Goal: Task Accomplishment & Management: Complete application form

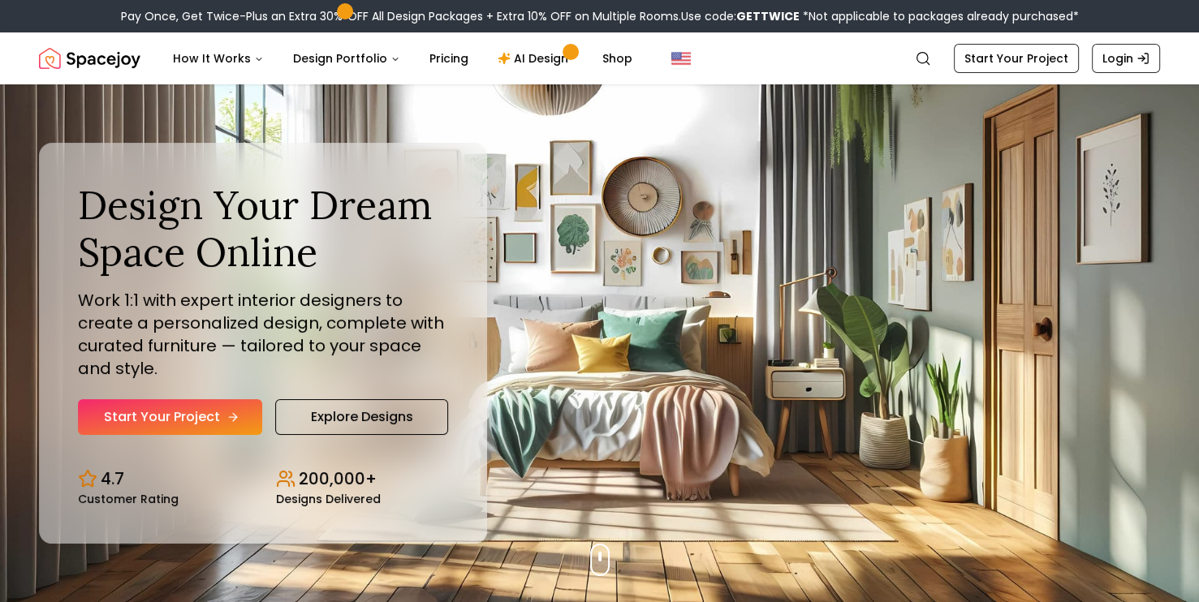
click at [162, 417] on link "Start Your Project" at bounding box center [170, 417] width 184 height 36
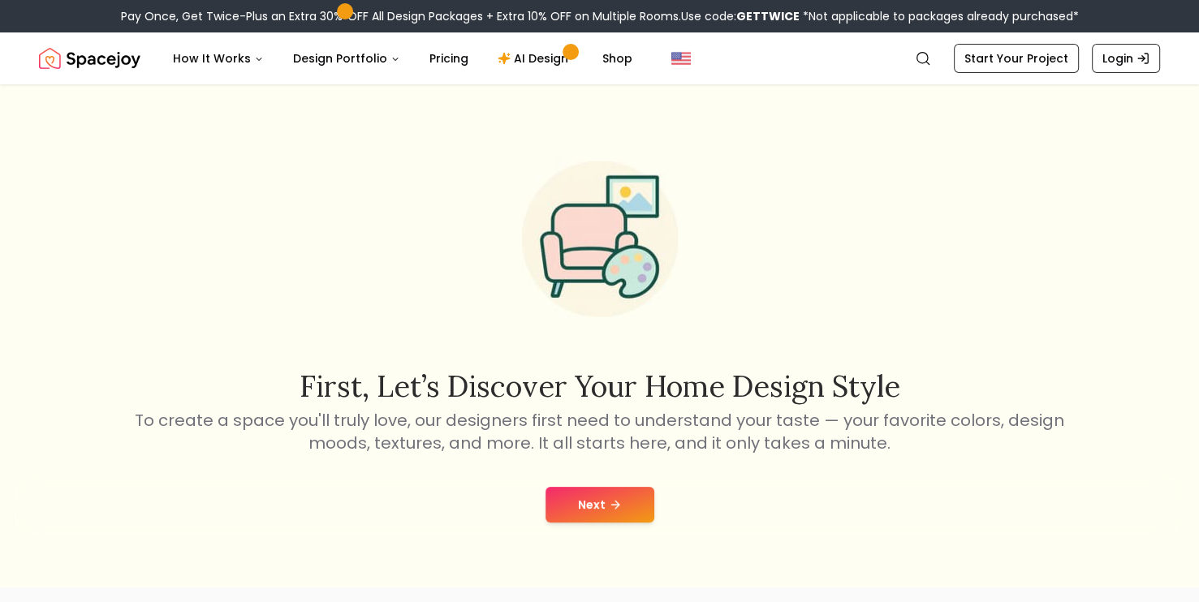
click at [615, 522] on button "Next" at bounding box center [599, 505] width 109 height 36
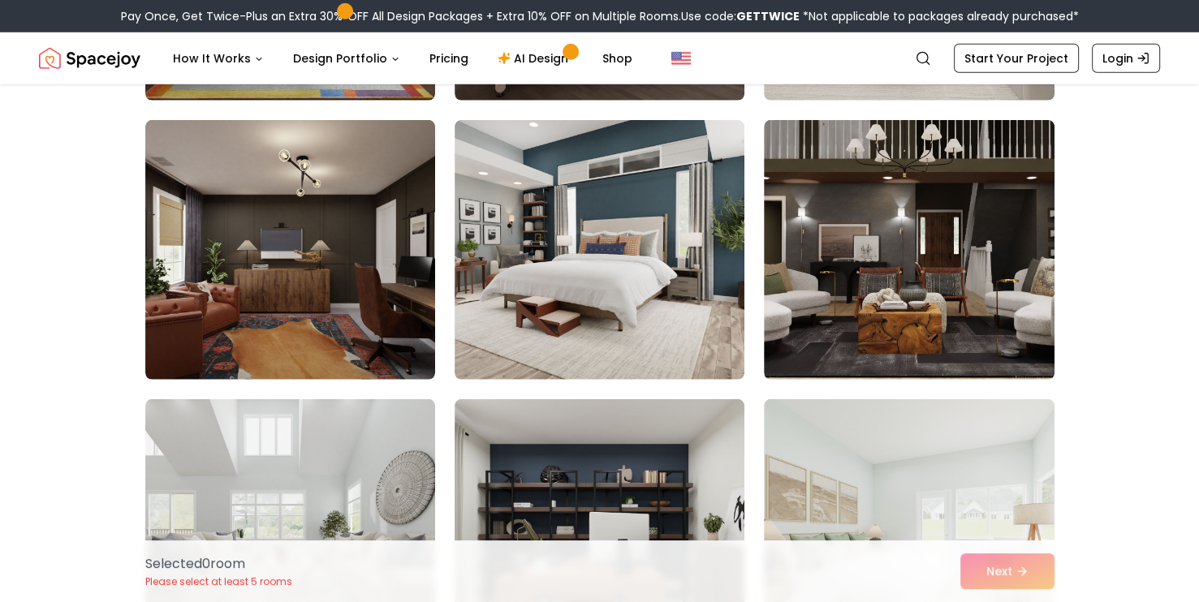
scroll to position [4882, 0]
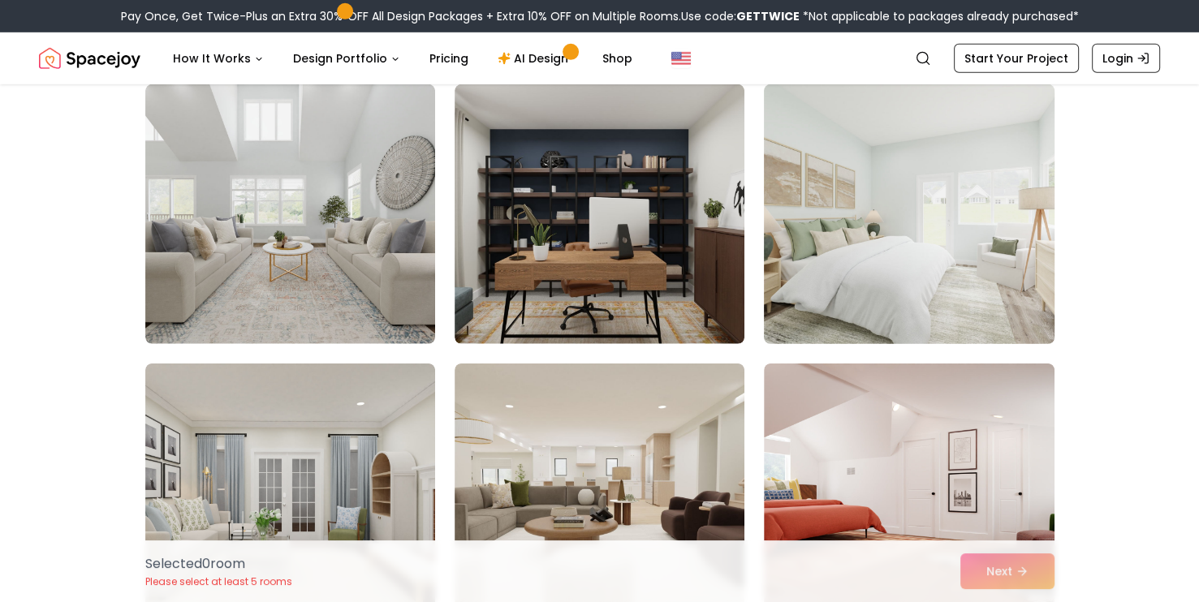
click at [915, 278] on img at bounding box center [908, 214] width 304 height 273
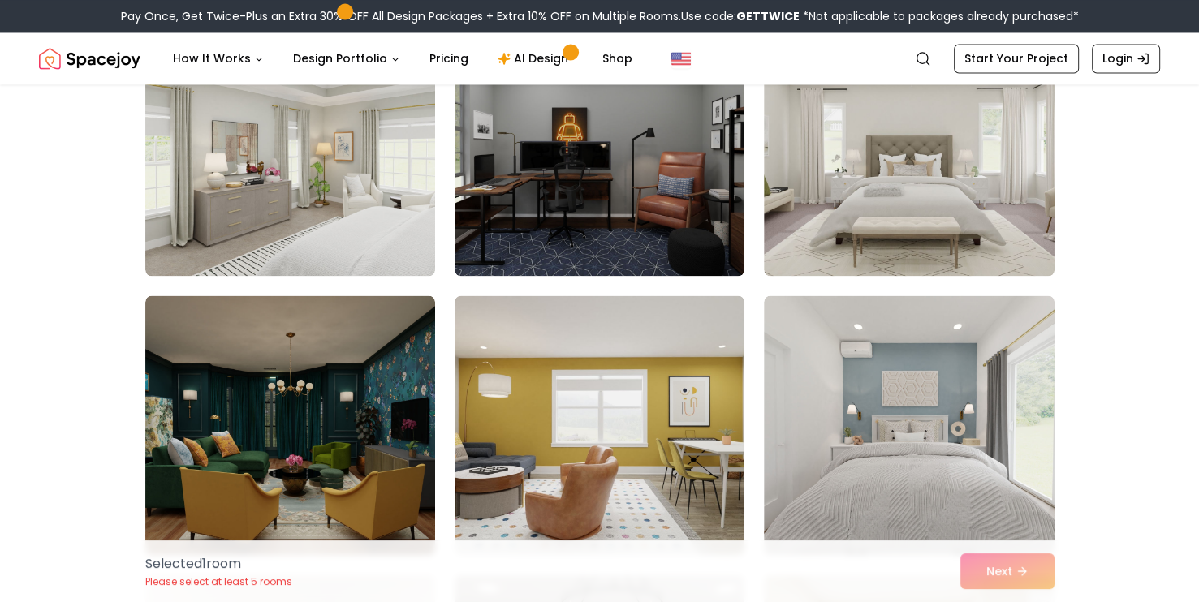
scroll to position [2717, 0]
click at [945, 329] on img at bounding box center [908, 425] width 304 height 273
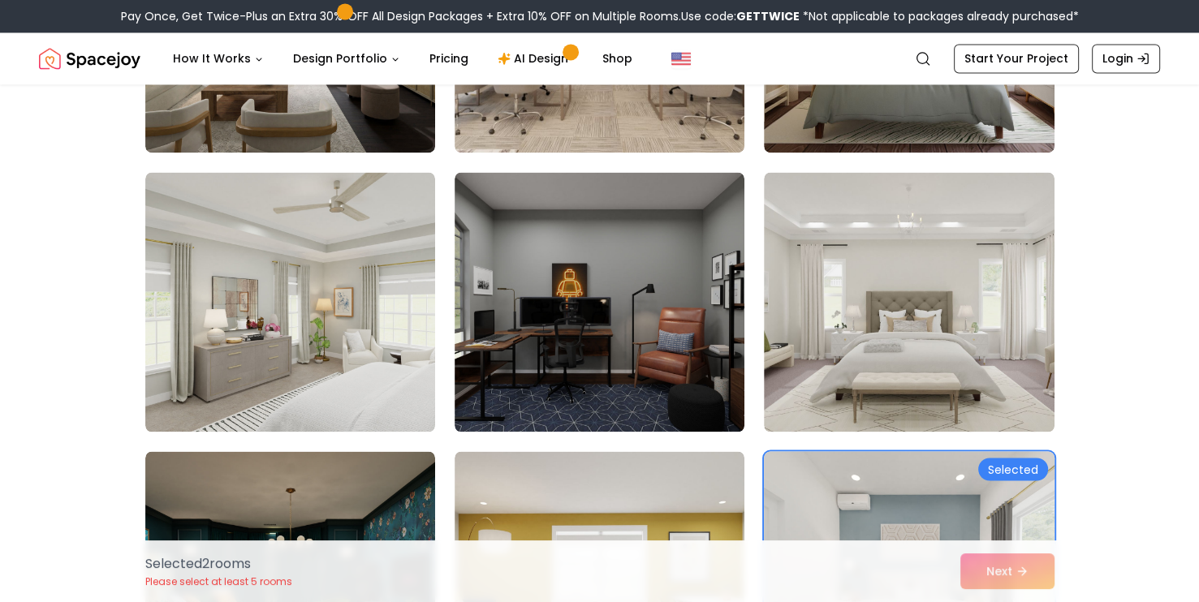
scroll to position [2560, 0]
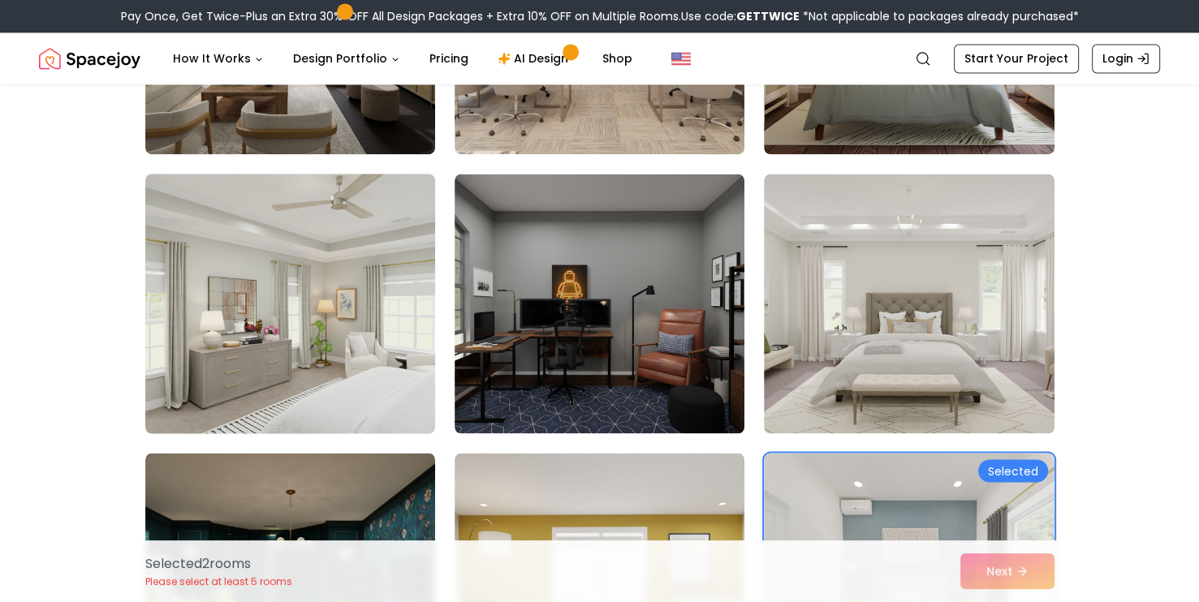
click at [347, 401] on img at bounding box center [290, 303] width 304 height 273
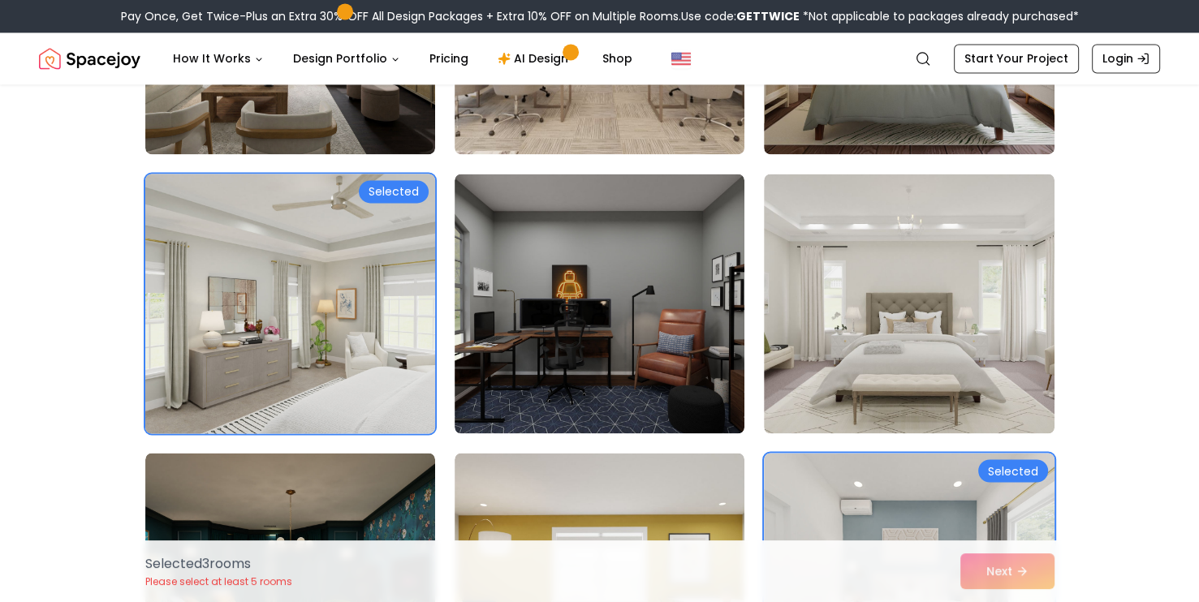
click at [347, 401] on img at bounding box center [290, 303] width 304 height 273
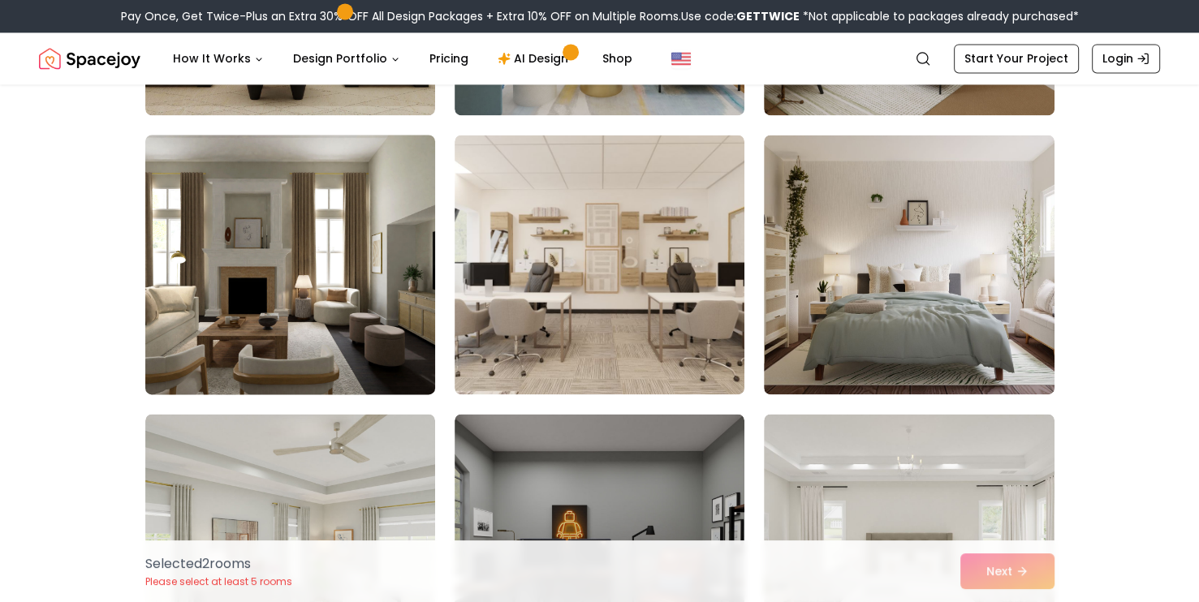
scroll to position [2315, 0]
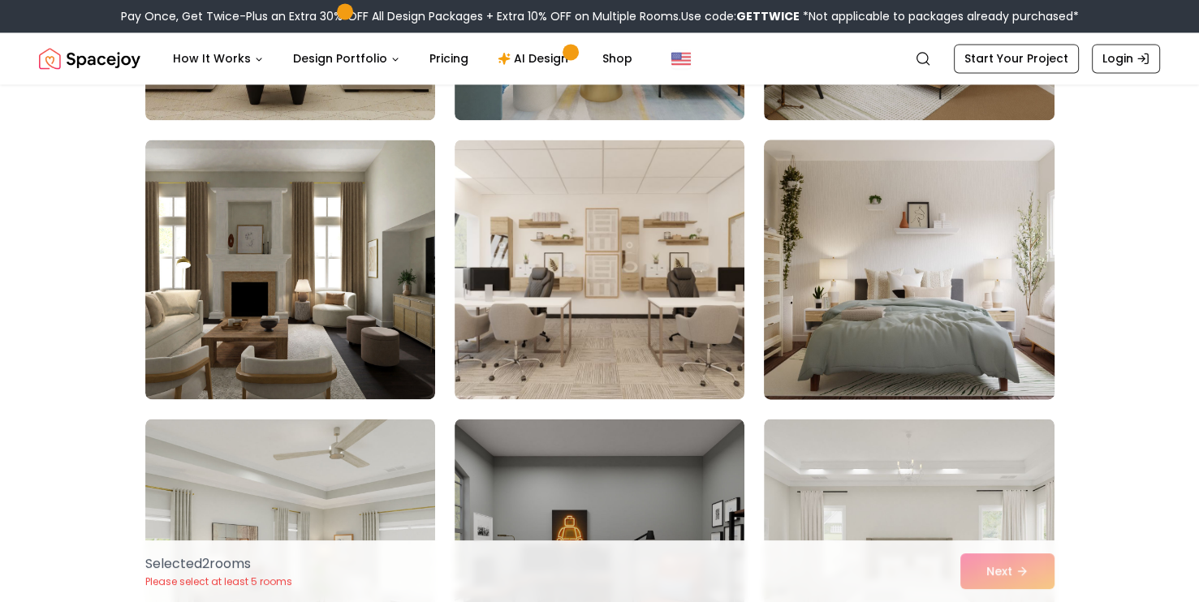
click at [852, 295] on img at bounding box center [908, 269] width 304 height 273
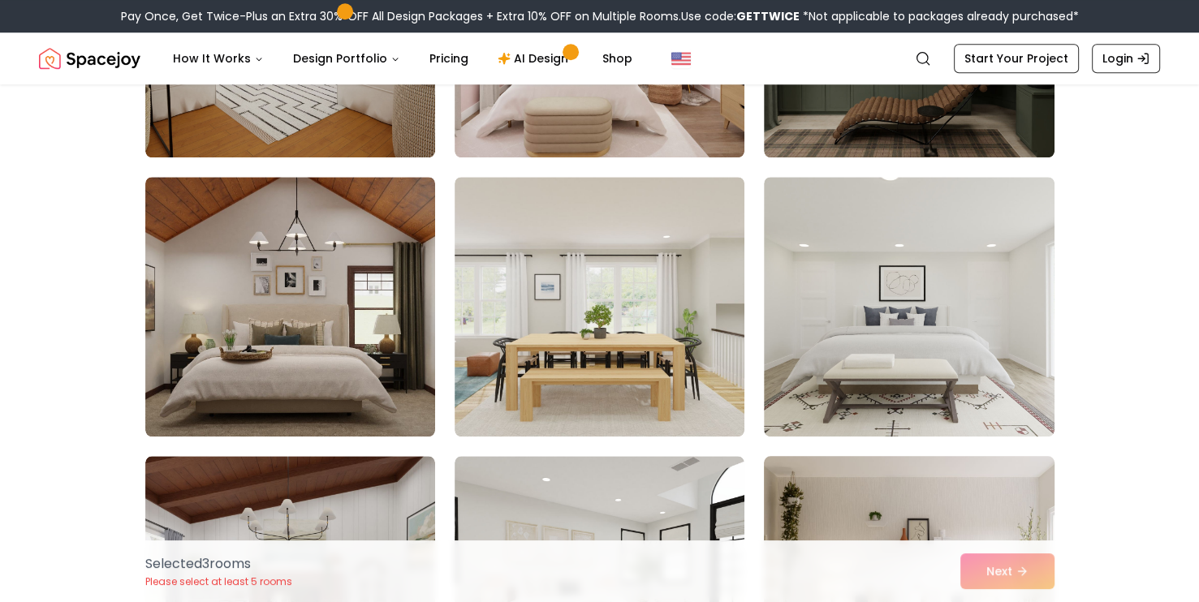
scroll to position [1438, 0]
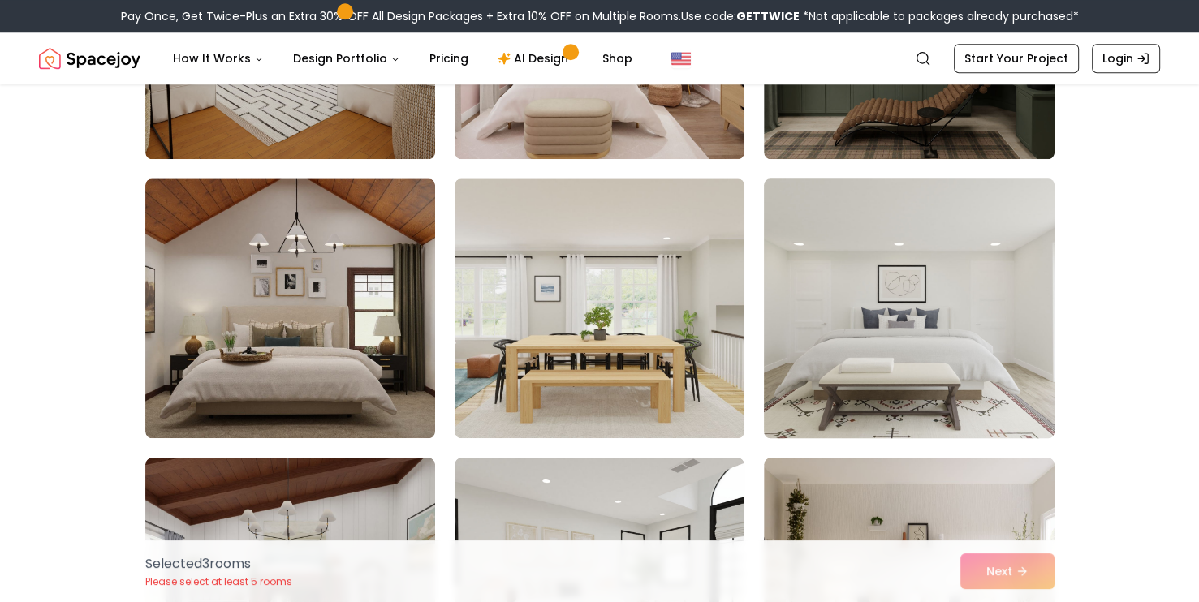
click at [894, 355] on img at bounding box center [908, 308] width 304 height 273
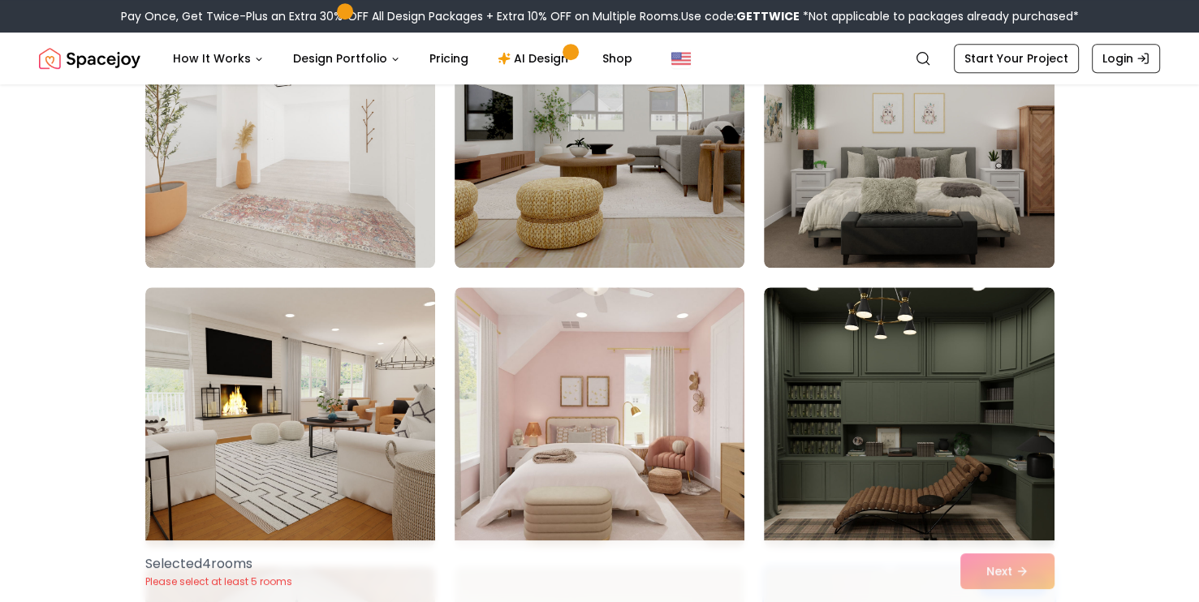
scroll to position [1049, 0]
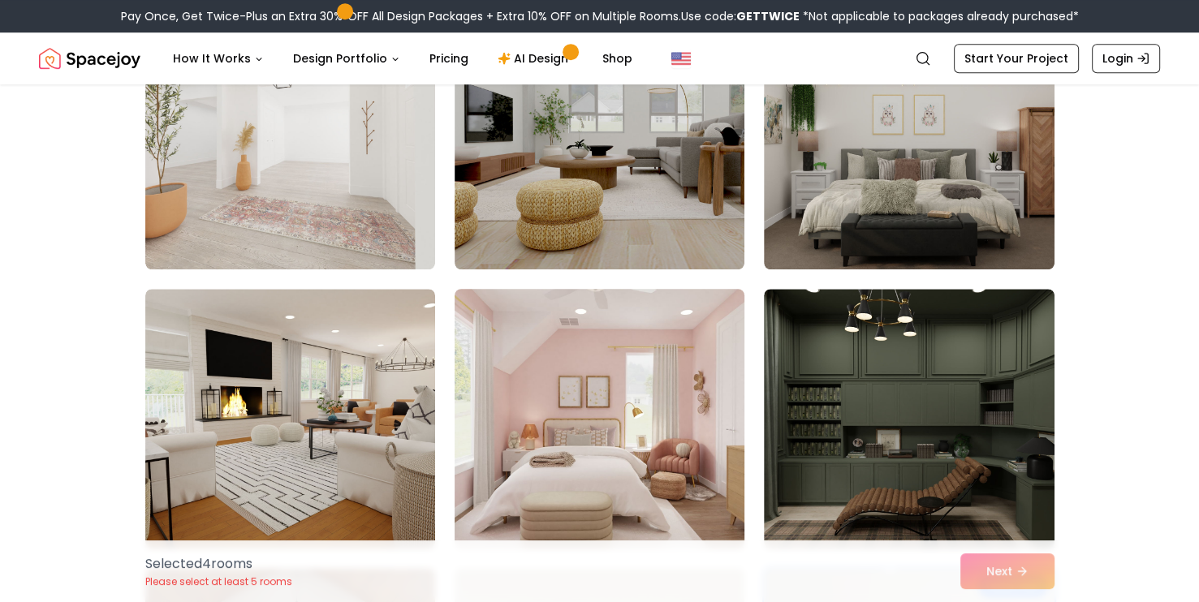
click at [644, 438] on img at bounding box center [599, 418] width 304 height 273
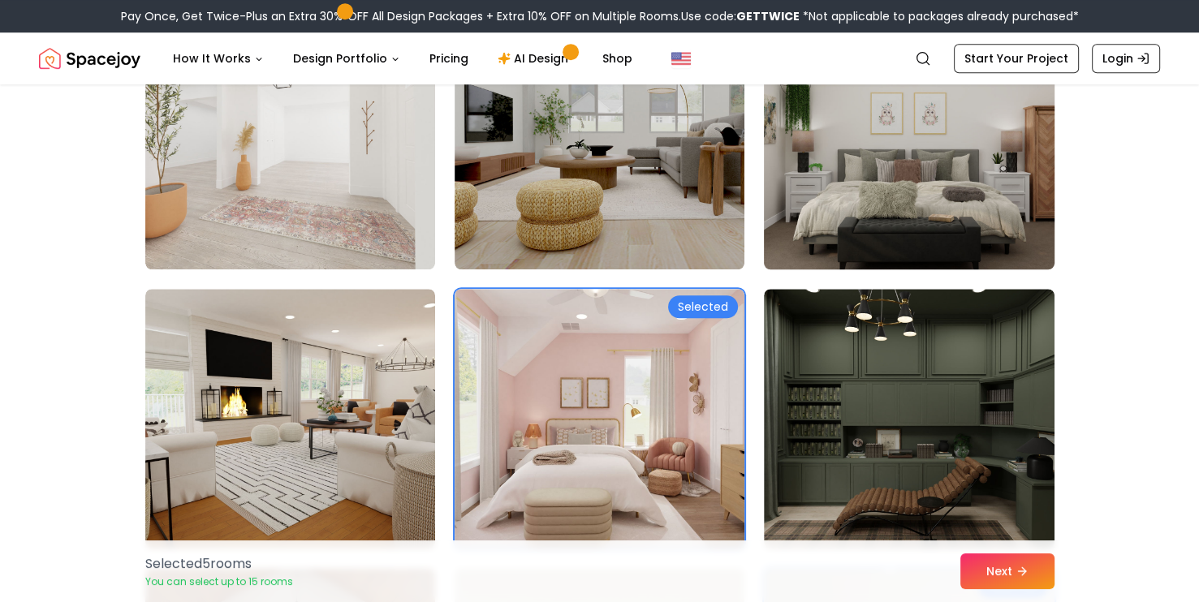
click at [896, 192] on img at bounding box center [908, 139] width 304 height 273
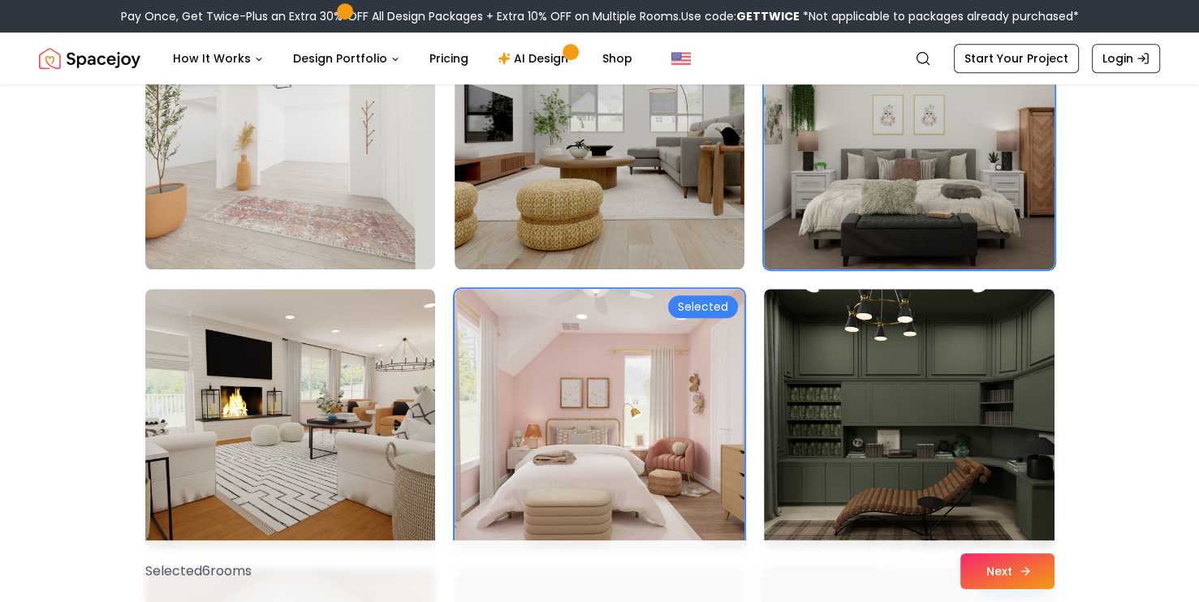
click at [988, 559] on button "Next" at bounding box center [1007, 571] width 94 height 36
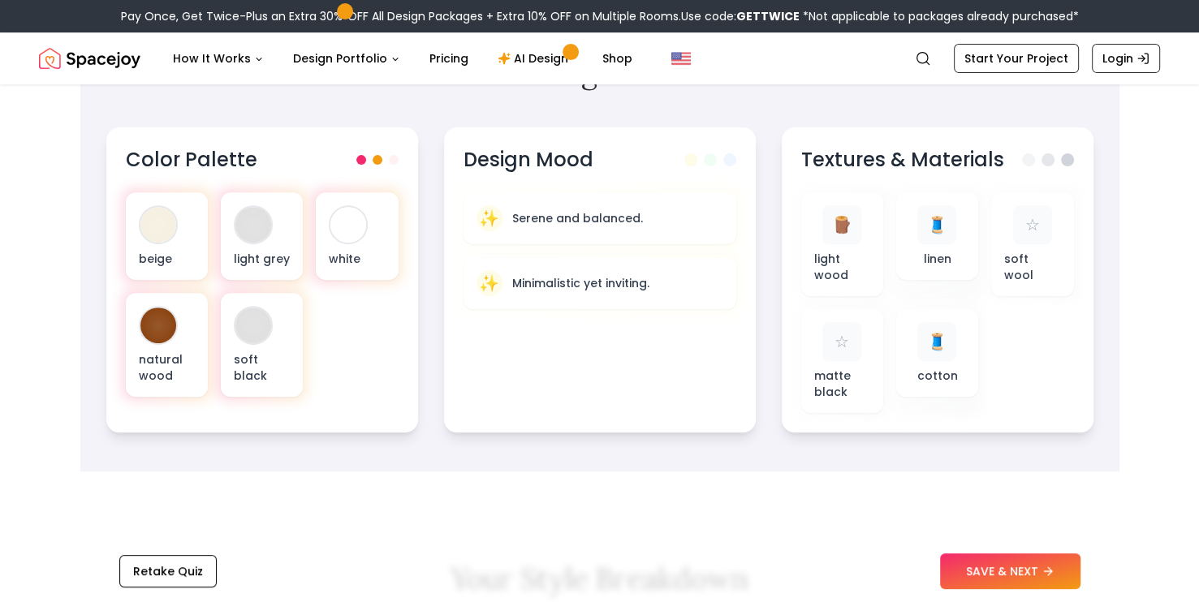
scroll to position [558, 0]
click at [1063, 562] on button "SAVE & NEXT" at bounding box center [1010, 571] width 140 height 36
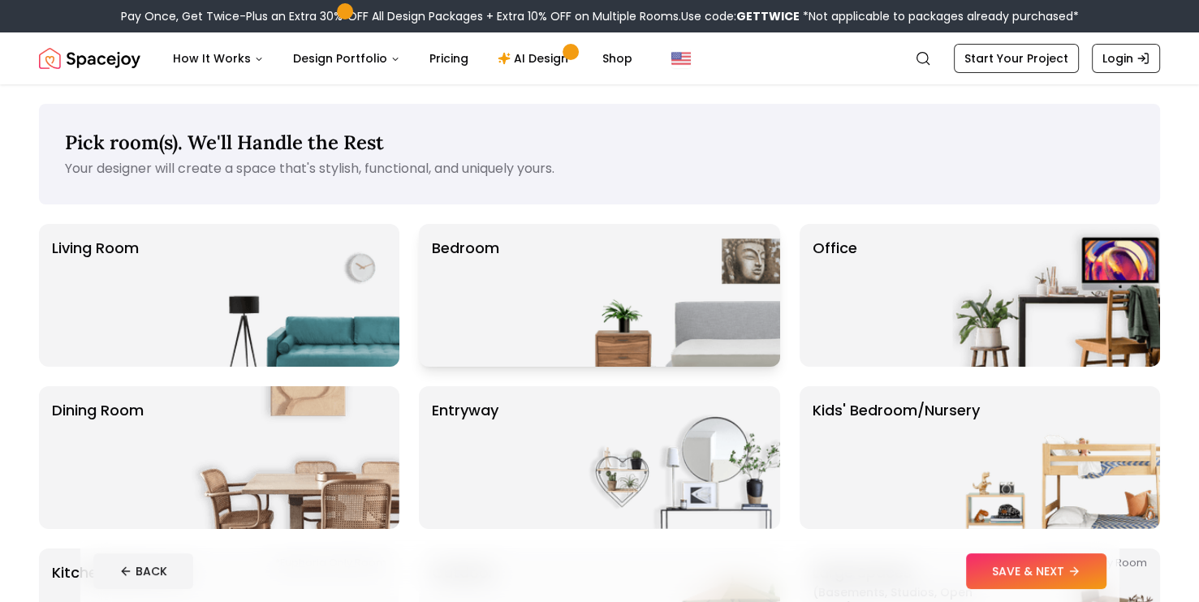
click at [719, 316] on img at bounding box center [676, 295] width 208 height 143
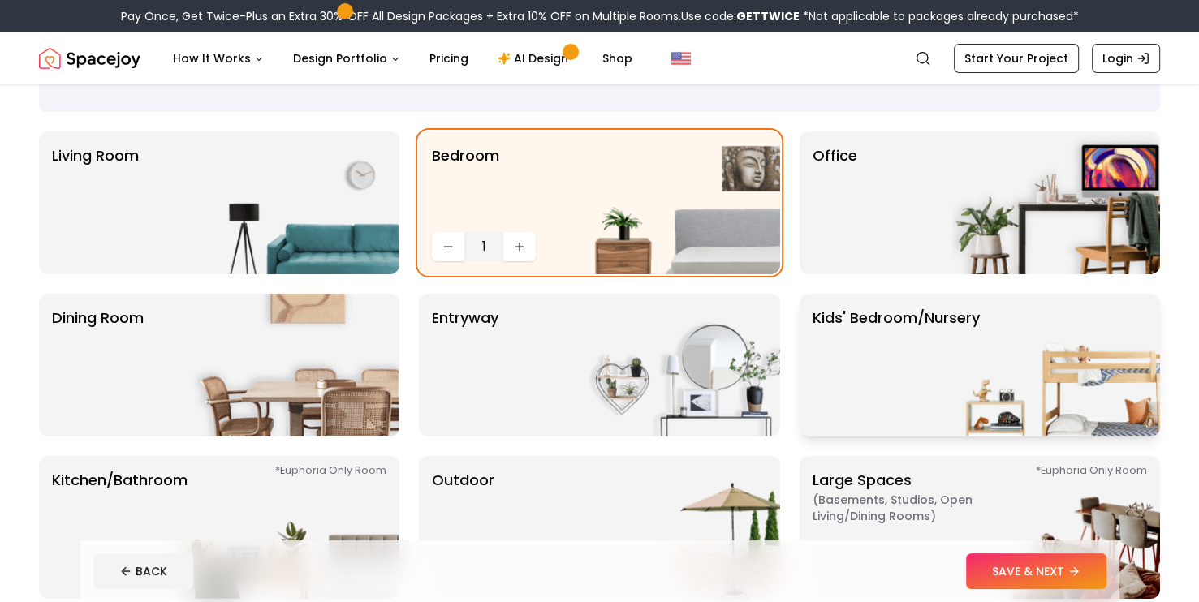
scroll to position [127, 0]
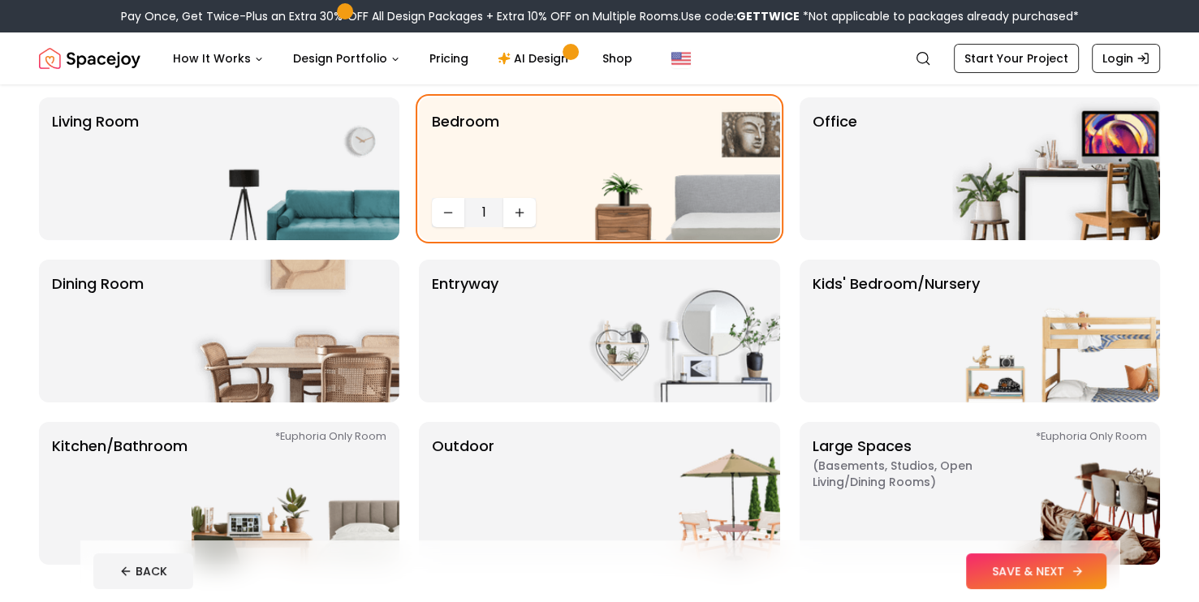
click at [1005, 586] on button "SAVE & NEXT" at bounding box center [1036, 571] width 140 height 36
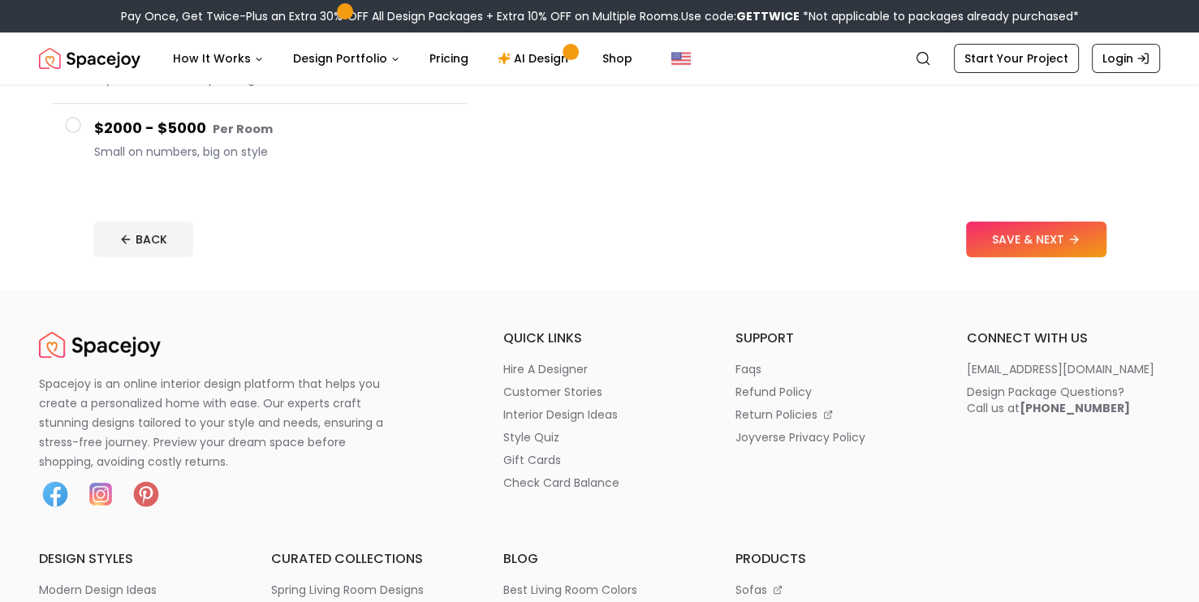
scroll to position [451, 0]
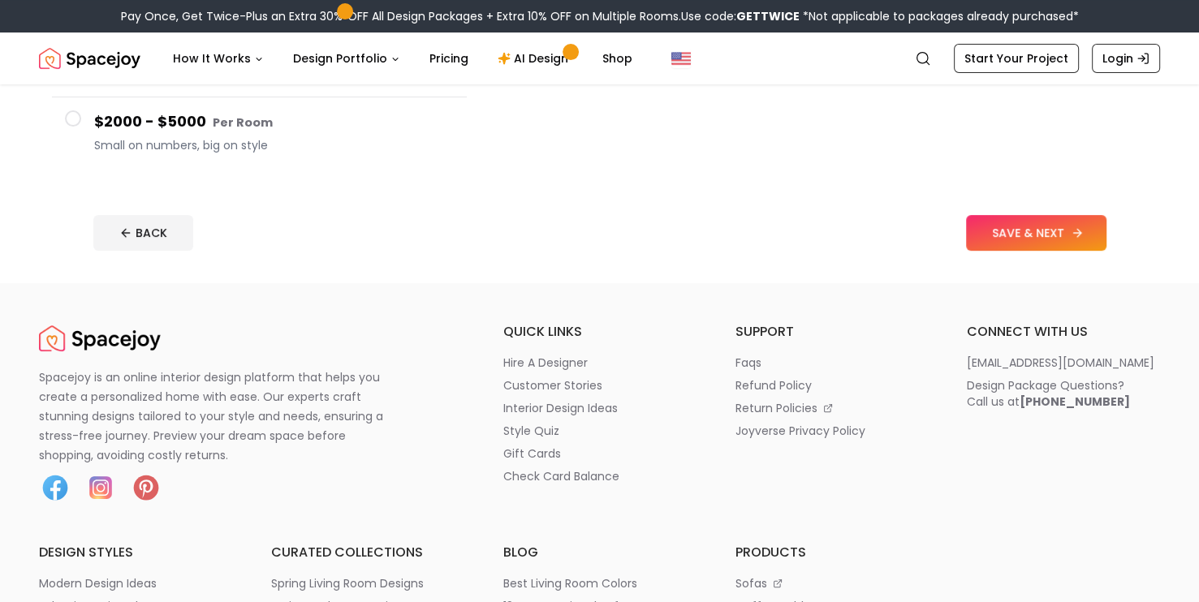
click at [997, 229] on button "SAVE & NEXT" at bounding box center [1036, 233] width 140 height 36
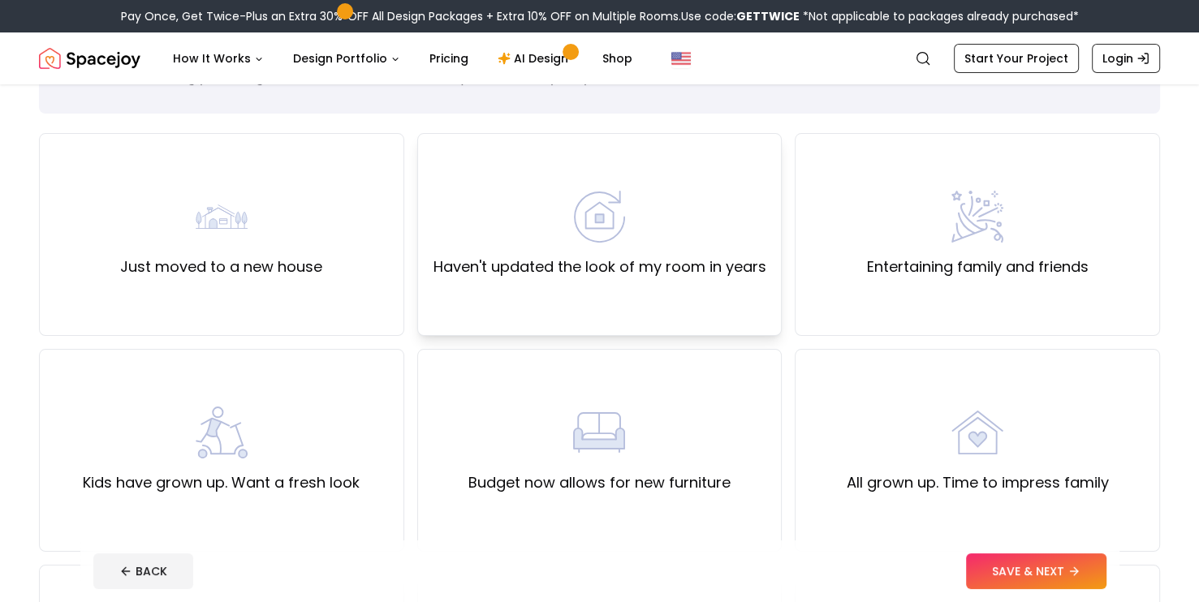
scroll to position [93, 0]
click at [736, 261] on label "Haven't updated the look of my room in years" at bounding box center [599, 265] width 333 height 23
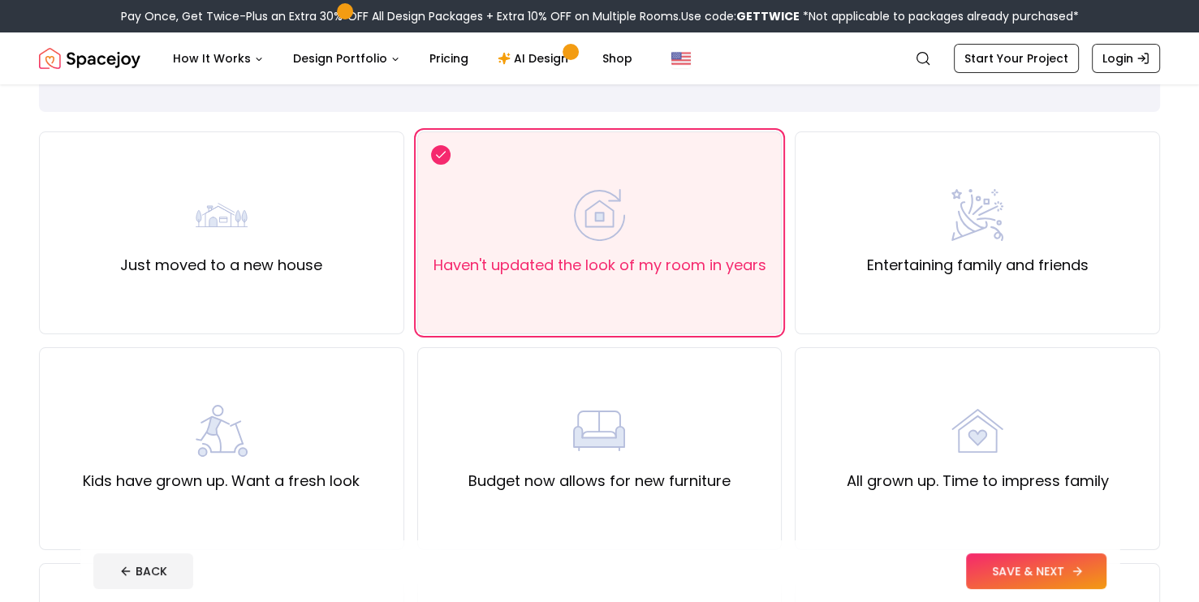
click at [1018, 566] on button "SAVE & NEXT" at bounding box center [1036, 571] width 140 height 36
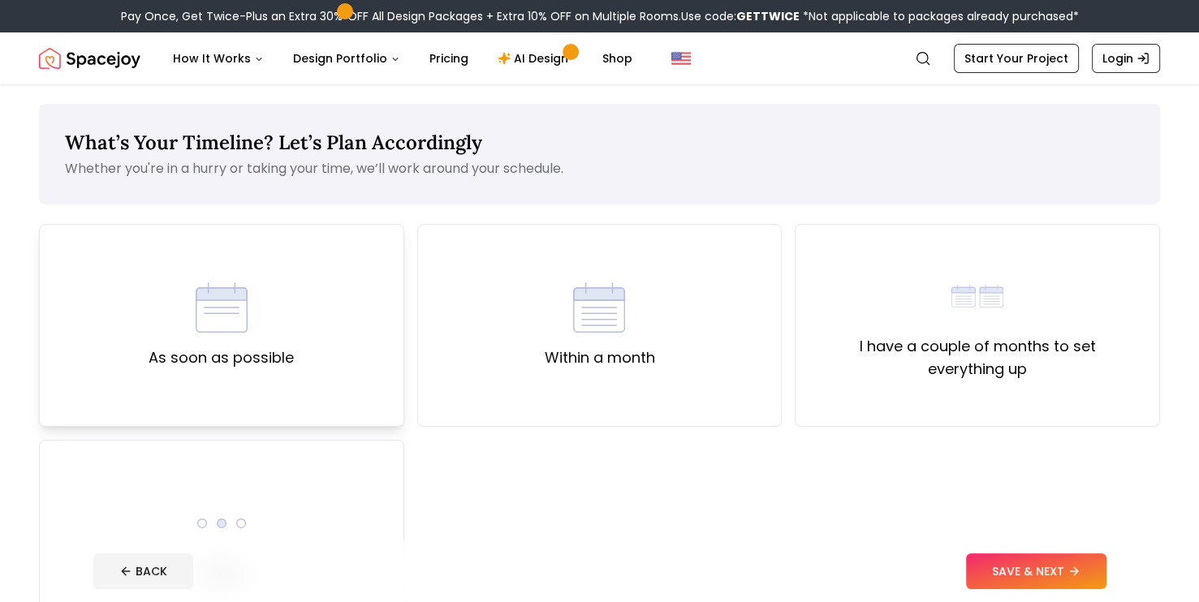
click at [381, 376] on div "As soon as possible" at bounding box center [221, 325] width 365 height 203
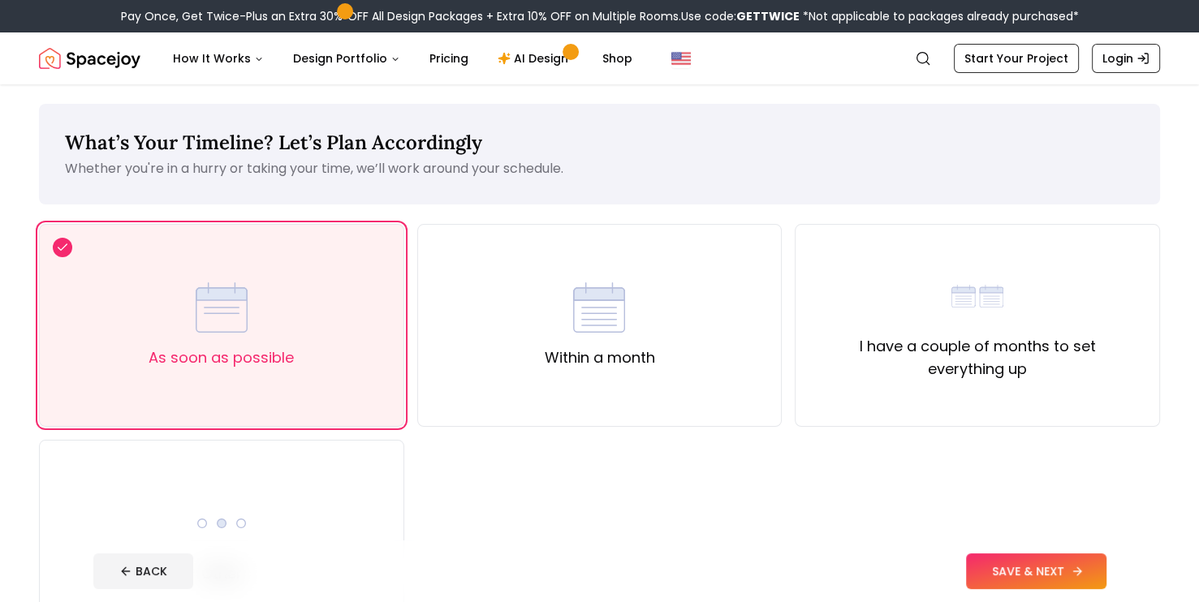
click at [1073, 563] on button "SAVE & NEXT" at bounding box center [1036, 571] width 140 height 36
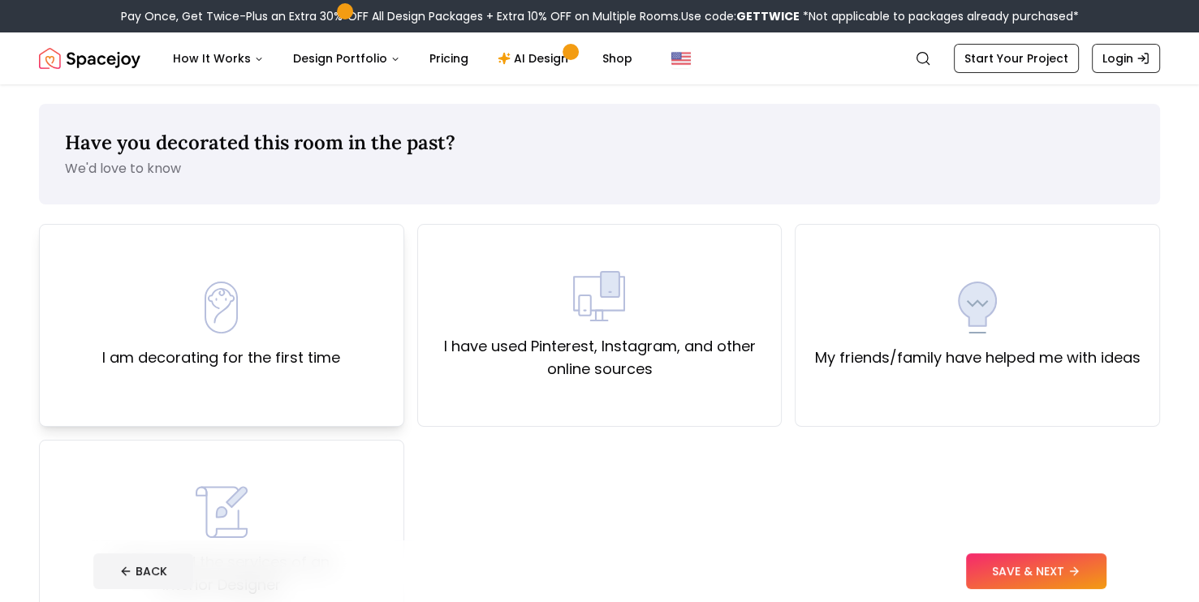
click at [355, 367] on div "I am decorating for the first time" at bounding box center [221, 325] width 365 height 203
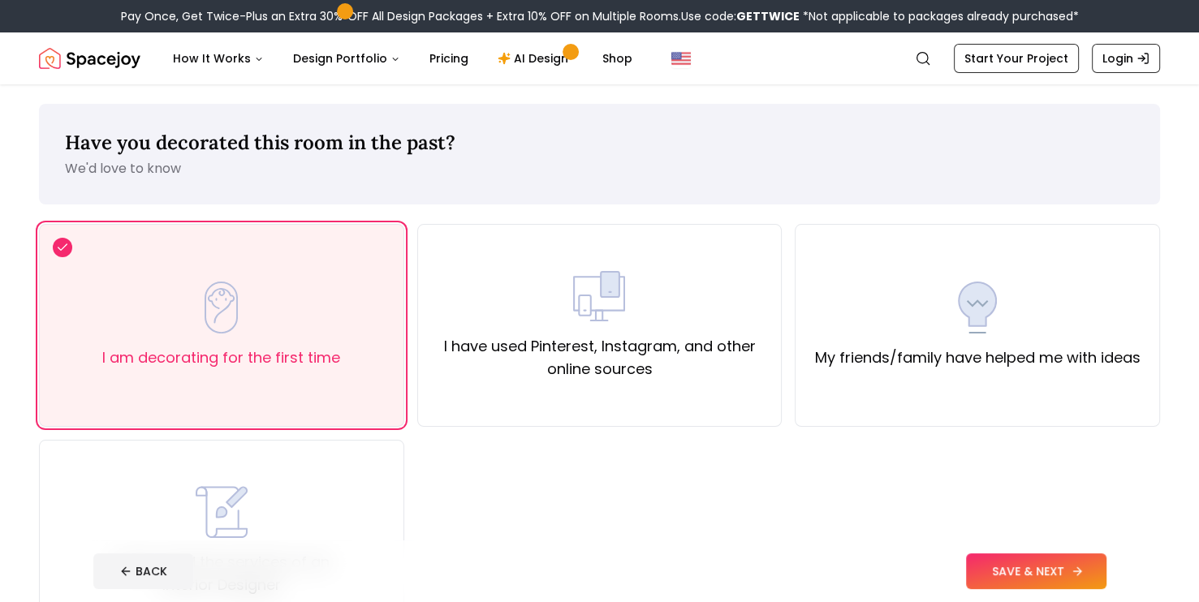
click at [1054, 563] on button "SAVE & NEXT" at bounding box center [1036, 571] width 140 height 36
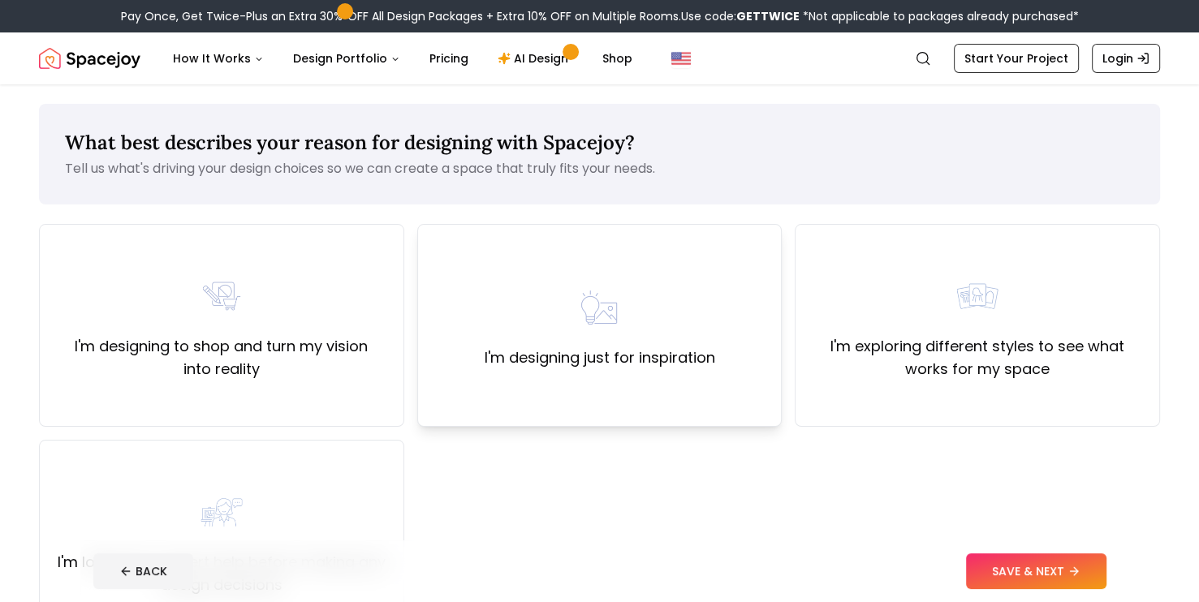
click at [665, 329] on div "I'm designing just for inspiration" at bounding box center [599, 326] width 230 height 88
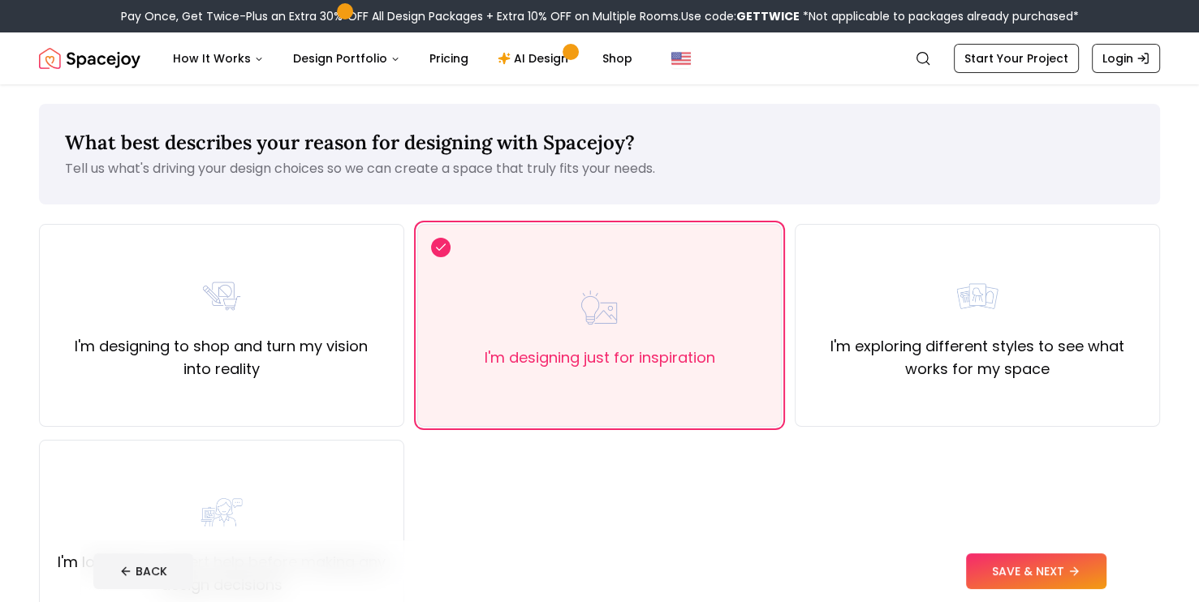
drag, startPoint x: 1061, startPoint y: 576, endPoint x: 1103, endPoint y: 575, distance: 42.2
click at [1103, 575] on button "SAVE & NEXT" at bounding box center [1036, 571] width 140 height 36
